Goal: Find specific page/section: Find specific page/section

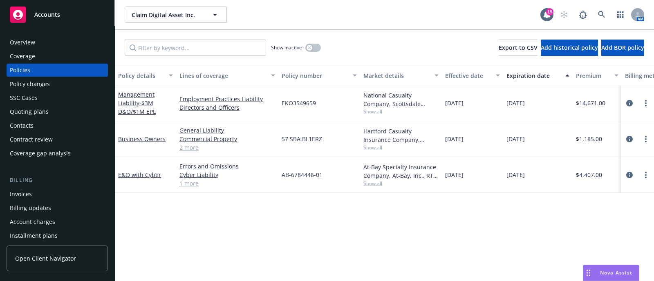
click at [40, 40] on div "Overview" at bounding box center [57, 42] width 95 height 13
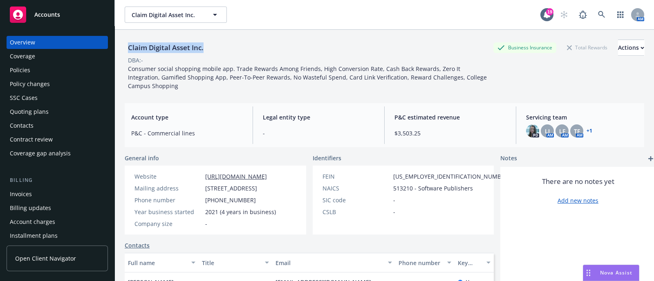
drag, startPoint x: 214, startPoint y: 50, endPoint x: 123, endPoint y: 53, distance: 91.9
click at [123, 53] on div "Claim Digital Asset Inc. Business Insurance Total Rewards Actions DBA: - Consum…" at bounding box center [384, 170] width 539 height 281
copy div "Claim Digital Asset Inc."
click at [47, 67] on div "Policies" at bounding box center [57, 70] width 95 height 13
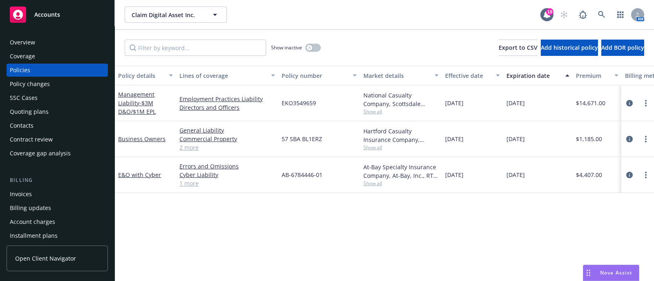
click at [192, 150] on link "2 more" at bounding box center [227, 147] width 96 height 9
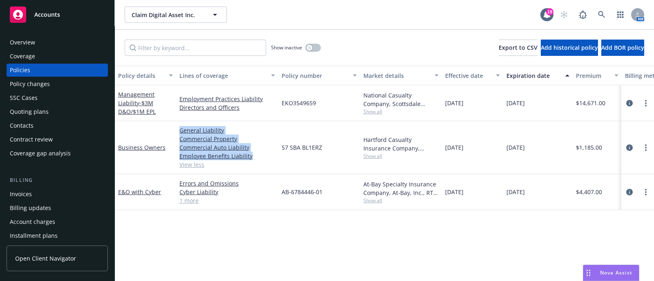
drag, startPoint x: 256, startPoint y: 156, endPoint x: 173, endPoint y: 125, distance: 88.4
click at [173, 125] on div "Business Owners General Liability Commercial Property Commercial Auto Liability…" at bounding box center [509, 147] width 788 height 53
copy div "General Liability Commercial Property Commercial Auto Liability Employee Benefi…"
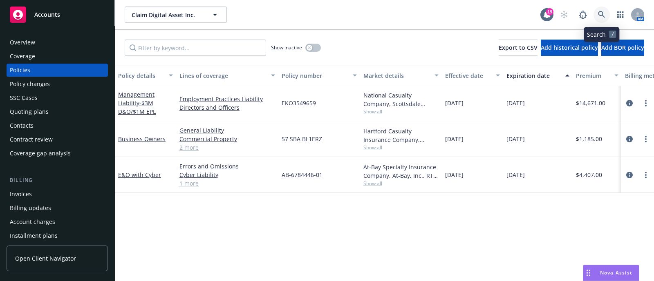
click at [603, 9] on link at bounding box center [601, 15] width 16 height 16
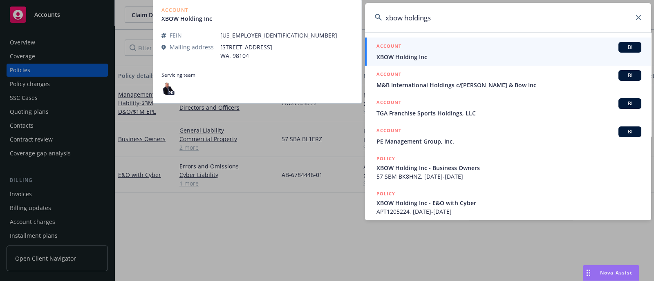
type input "xbow holdings"
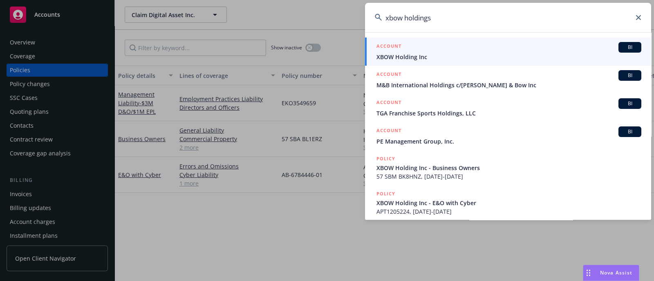
click at [388, 53] on span "XBOW Holding Inc" at bounding box center [508, 57] width 265 height 9
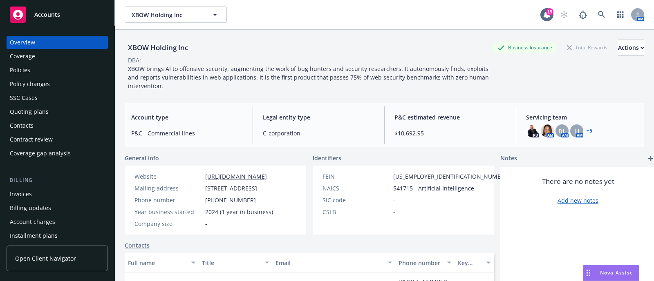
click at [25, 68] on div "Policies" at bounding box center [20, 70] width 20 height 13
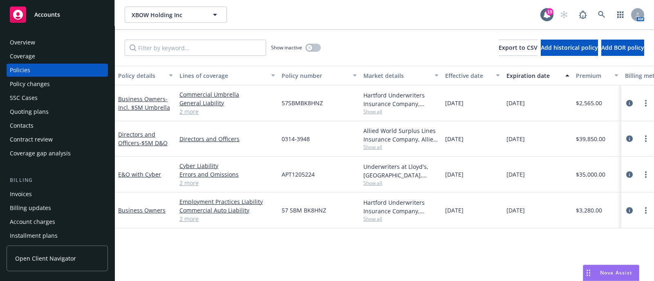
click at [57, 35] on div "Overview Coverage Policies Policy changes SSC Cases Quoting plans Contacts Cont…" at bounding box center [57, 153] width 114 height 255
click at [56, 39] on div "Overview" at bounding box center [57, 42] width 95 height 13
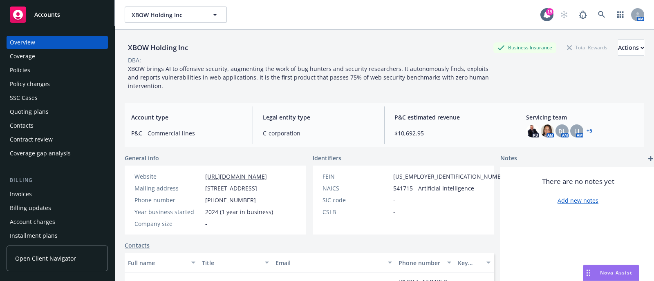
click at [586, 132] on link "+ 5" at bounding box center [589, 131] width 6 height 5
